Goal: Find specific page/section: Find specific page/section

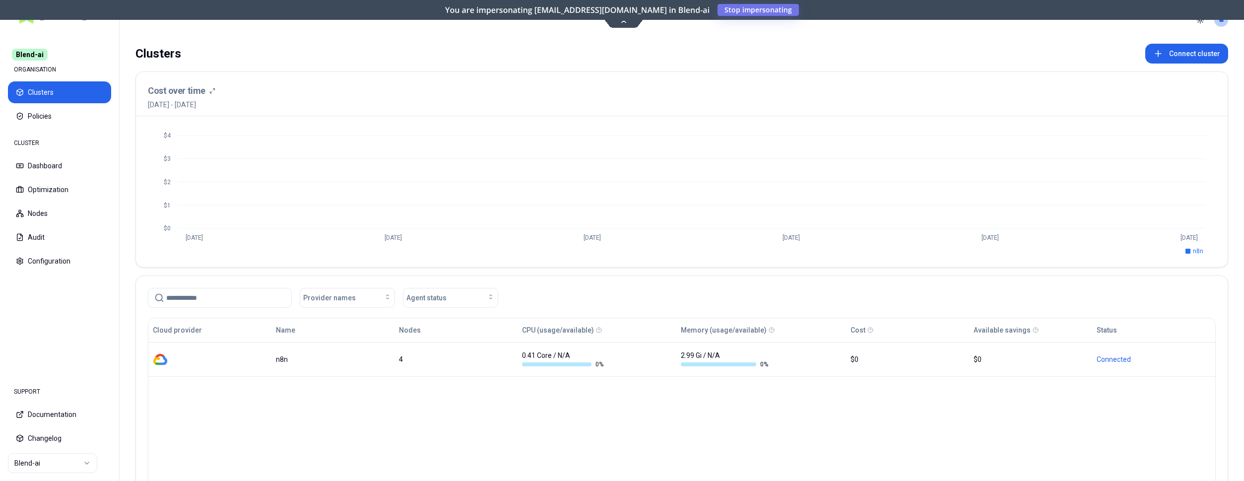
click at [58, 461] on html "Blend-ai ORGANISATION Clusters Policies CLUSTER Dashboard Optimization Nodes Au…" at bounding box center [622, 240] width 1244 height 481
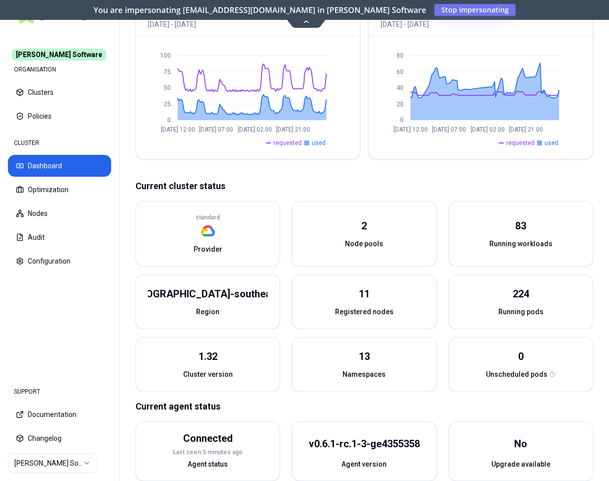
scroll to position [288, 0]
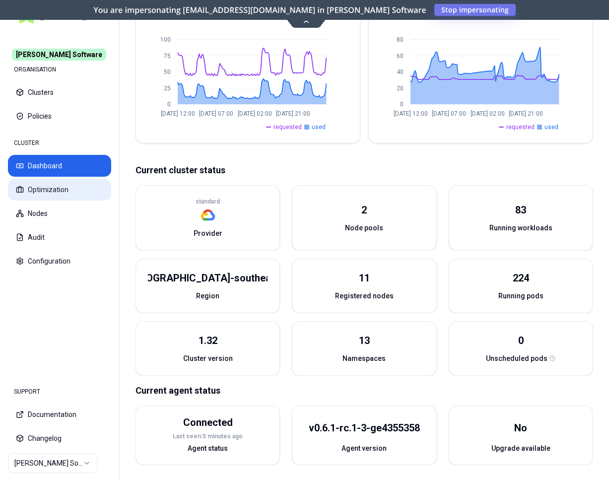
click at [62, 183] on button "Optimization" at bounding box center [59, 190] width 103 height 22
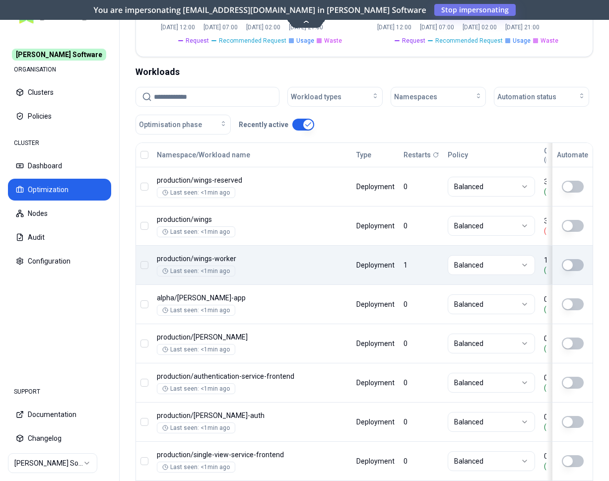
scroll to position [405, 0]
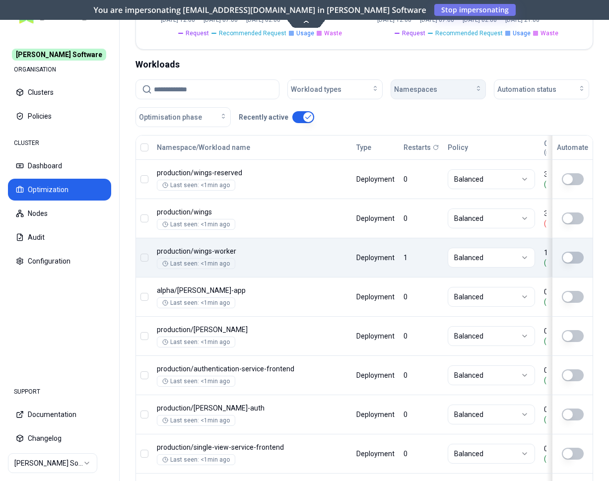
click at [427, 89] on span "Namespaces" at bounding box center [415, 89] width 43 height 10
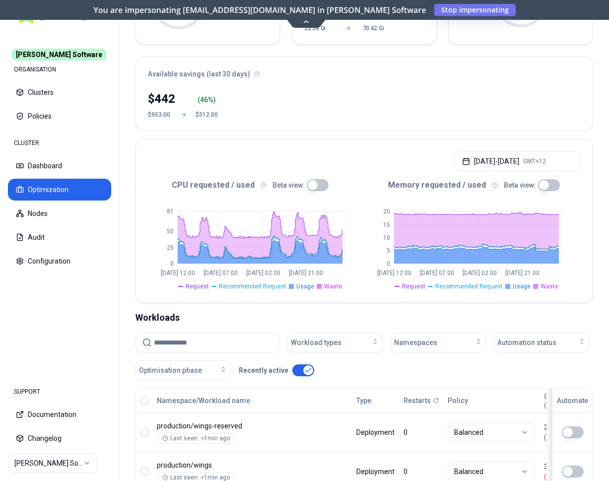
scroll to position [0, 0]
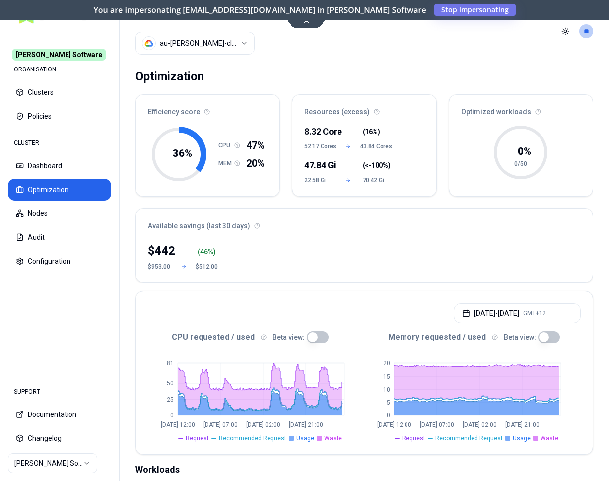
click at [205, 41] on html "[PERSON_NAME] Software ORGANISATION Clusters Policies CLUSTER Dashboard Optimiz…" at bounding box center [304, 240] width 609 height 481
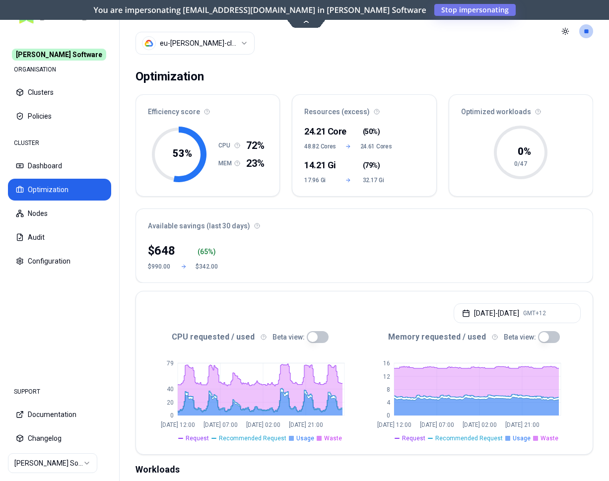
scroll to position [202, 0]
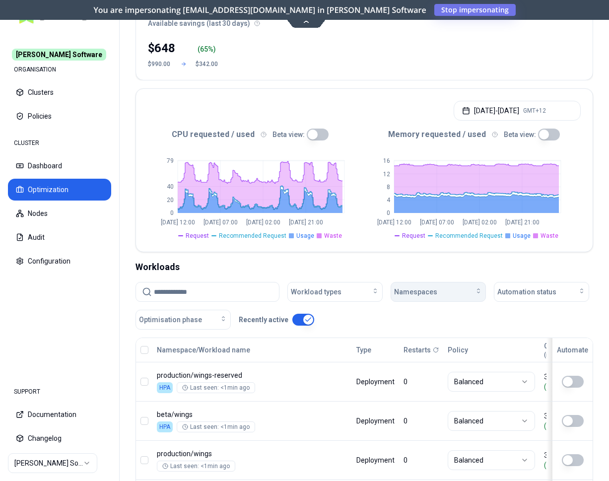
click at [430, 290] on span "Namespaces" at bounding box center [415, 292] width 43 height 10
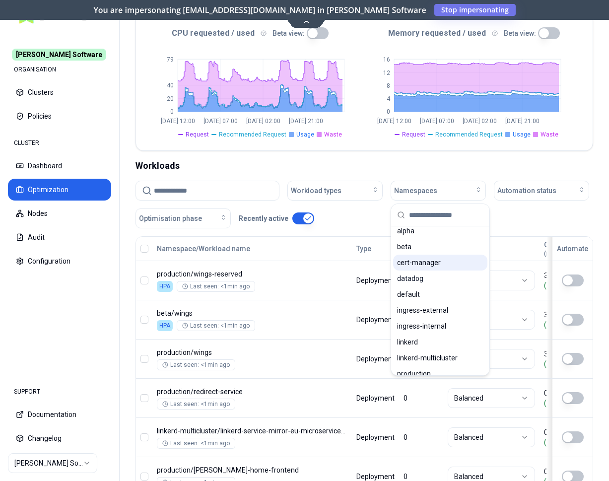
scroll to position [0, 0]
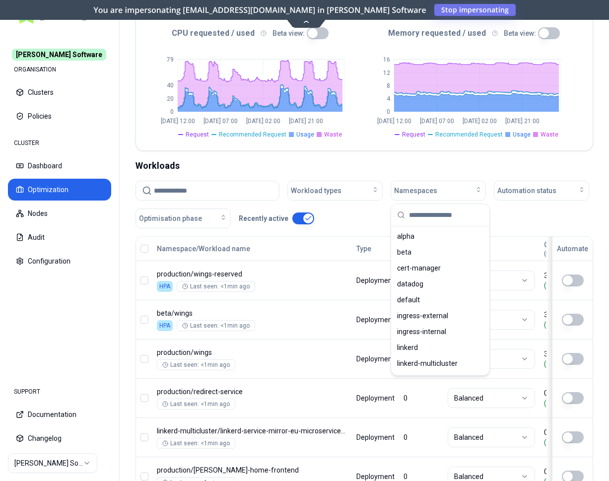
click at [220, 165] on div "Workloads" at bounding box center [363, 166] width 457 height 14
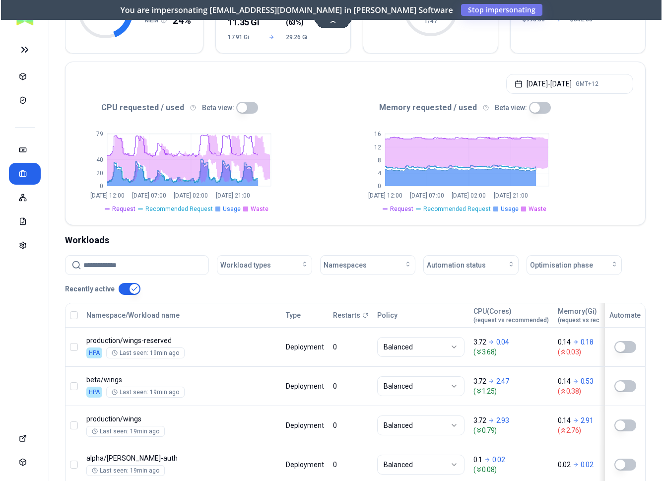
scroll to position [143, 0]
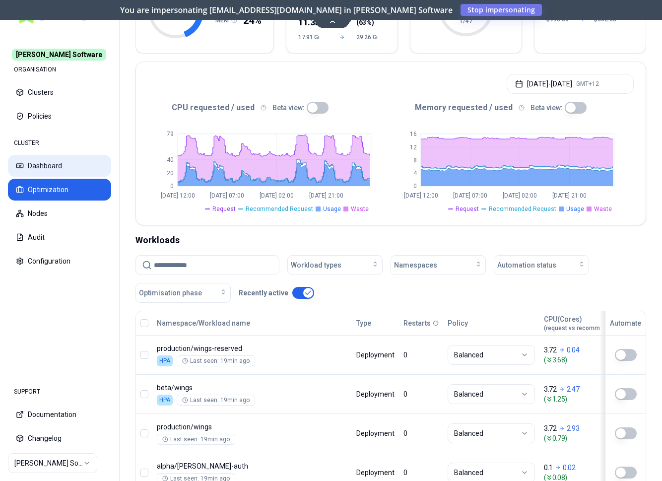
click at [51, 157] on button "Dashboard" at bounding box center [59, 166] width 103 height 22
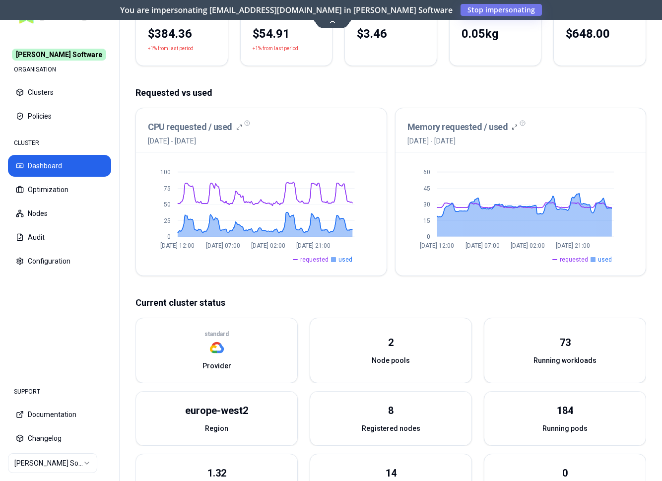
scroll to position [118, 0]
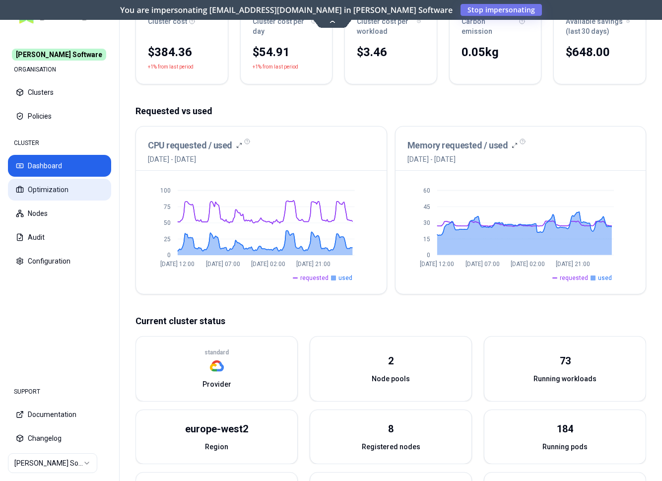
click at [34, 188] on button "Optimization" at bounding box center [59, 190] width 103 height 22
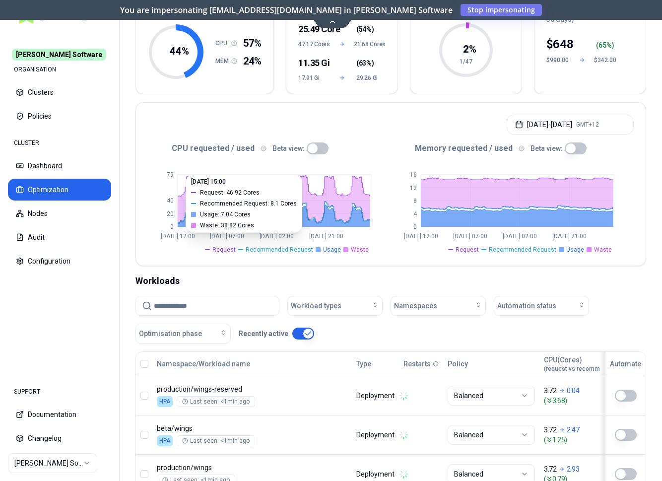
scroll to position [51, 0]
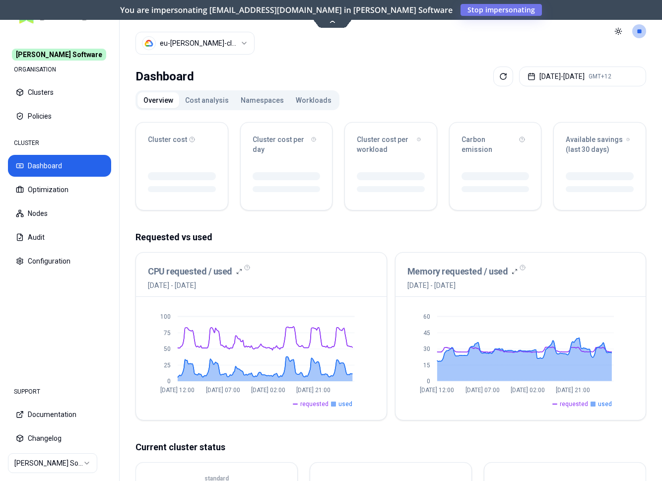
click at [249, 100] on button "Namespaces" at bounding box center [262, 100] width 55 height 16
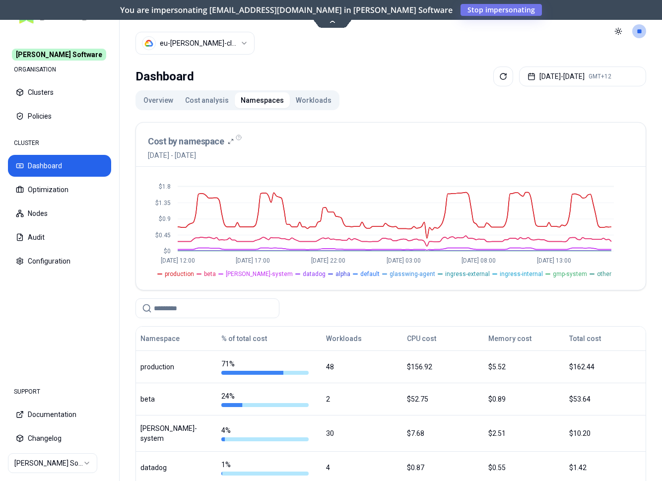
click at [304, 98] on button "Workloads" at bounding box center [314, 100] width 48 height 16
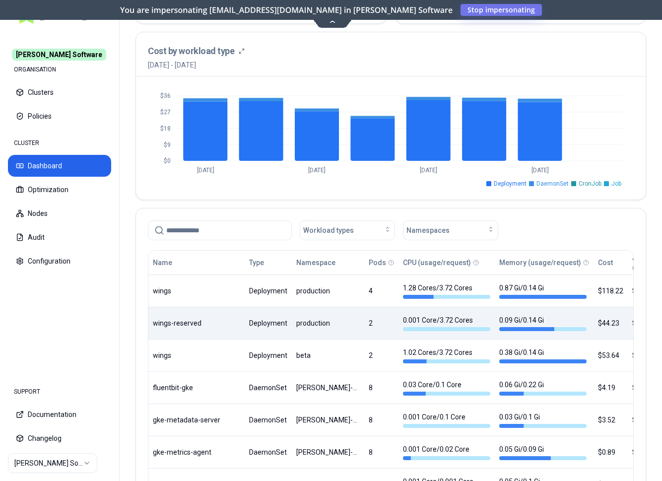
scroll to position [405, 0]
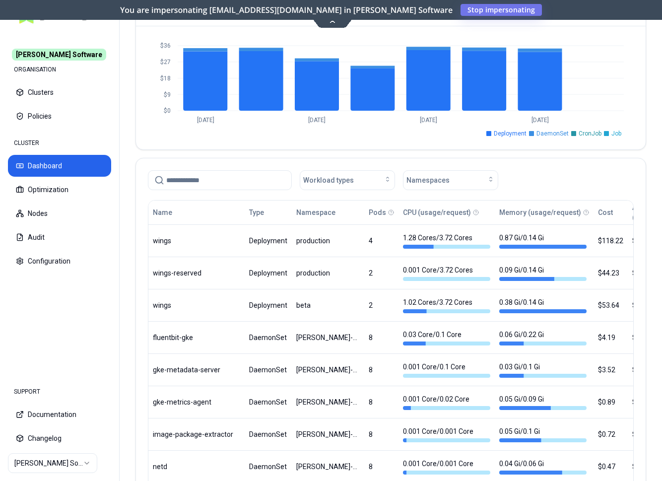
click at [194, 181] on input at bounding box center [225, 180] width 119 height 19
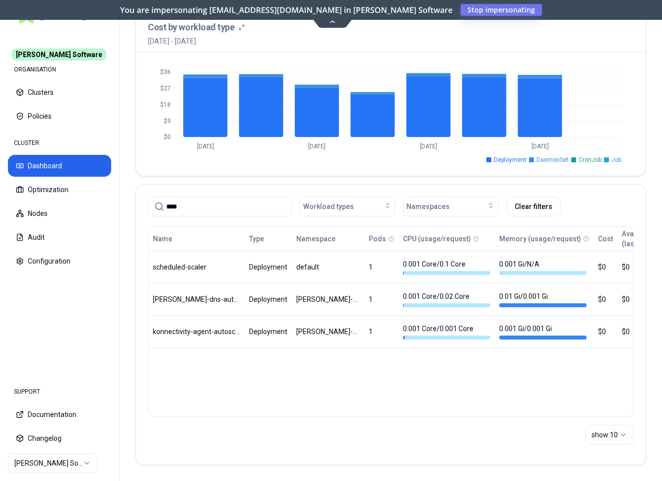
scroll to position [379, 0]
type input "****"
